Goal: Navigation & Orientation: Go to known website

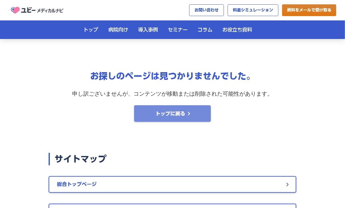
click at [184, 113] on p "トップに戻る" at bounding box center [170, 113] width 30 height 7
